Goal: Information Seeking & Learning: Learn about a topic

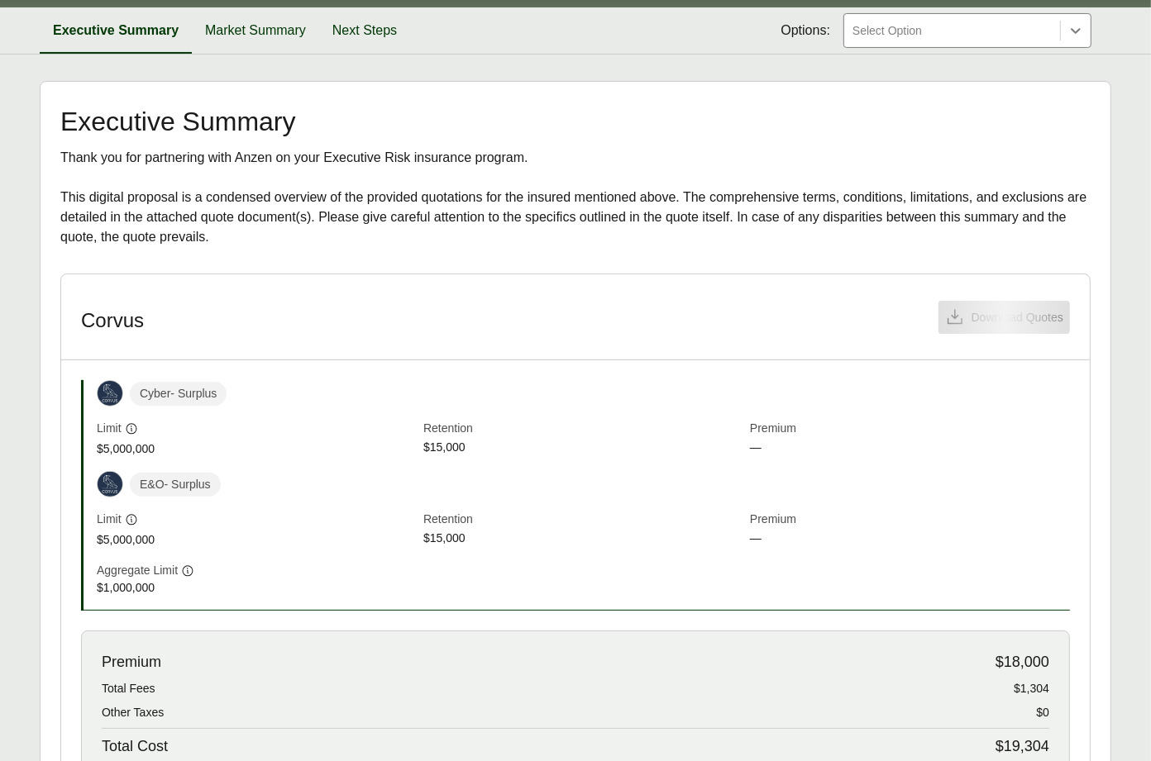
scroll to position [413, 0]
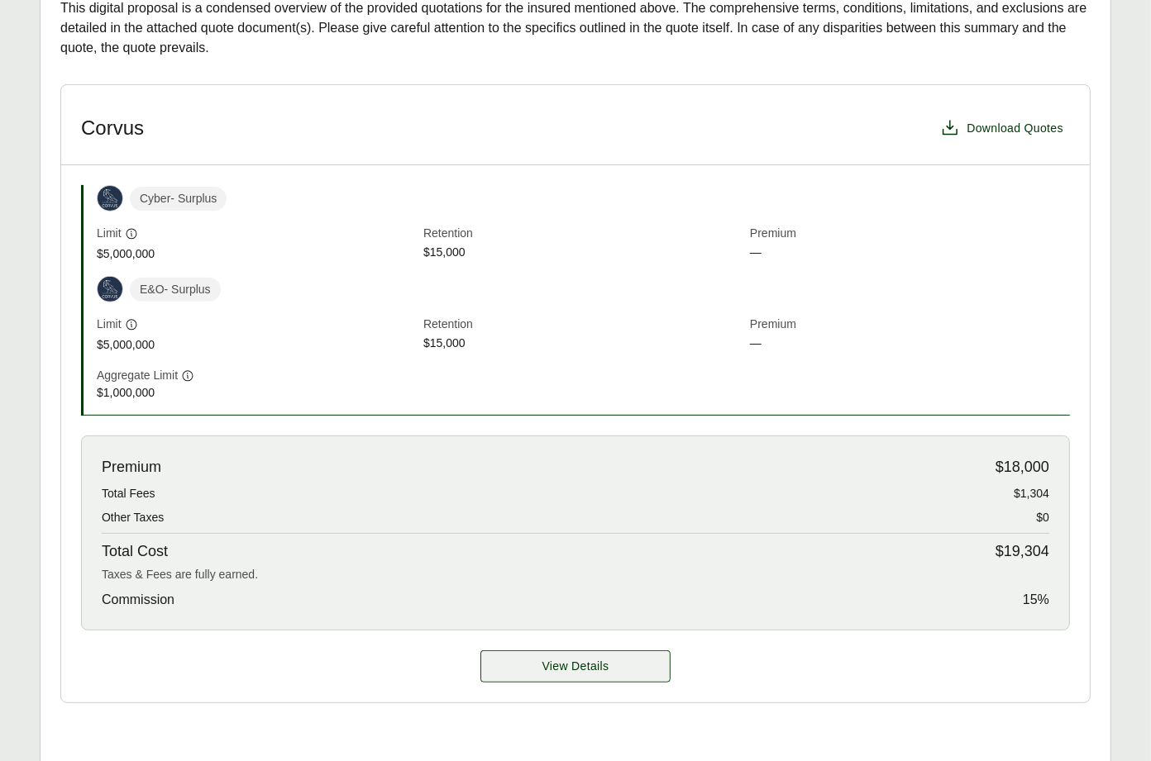
click at [565, 658] on span "View Details" at bounding box center [575, 666] width 67 height 17
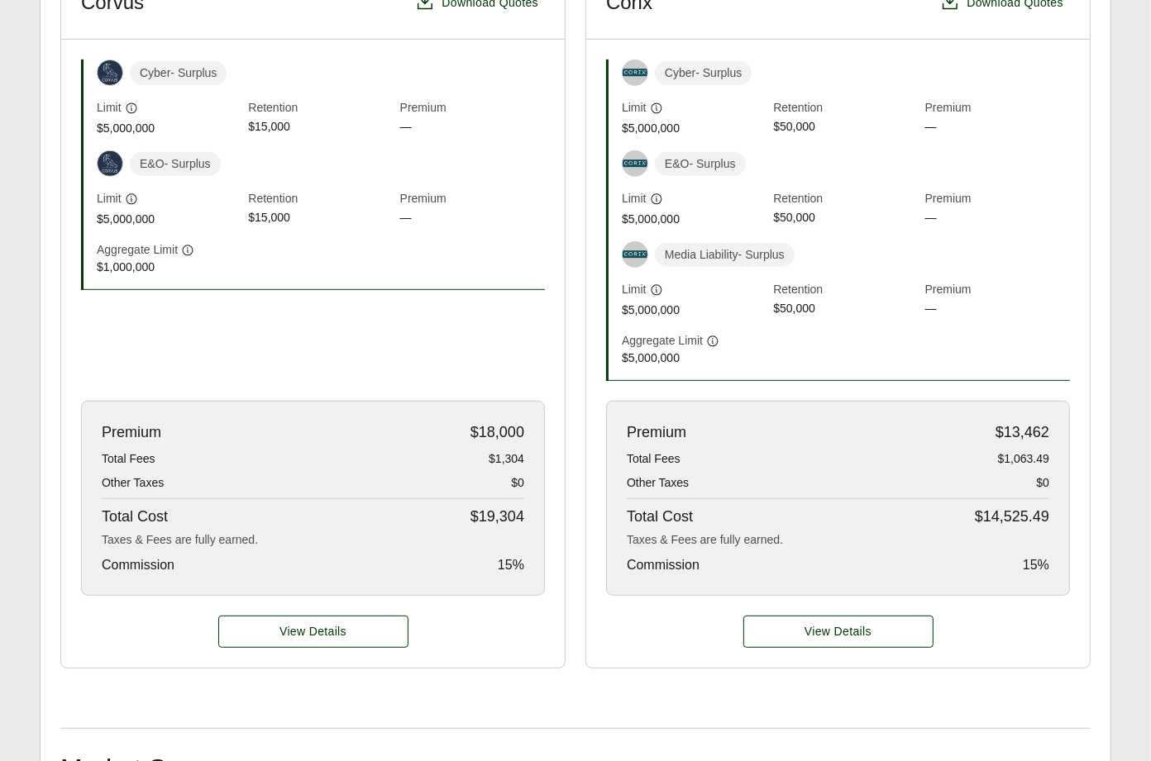
scroll to position [430, 0]
